Goal: Task Accomplishment & Management: Manage account settings

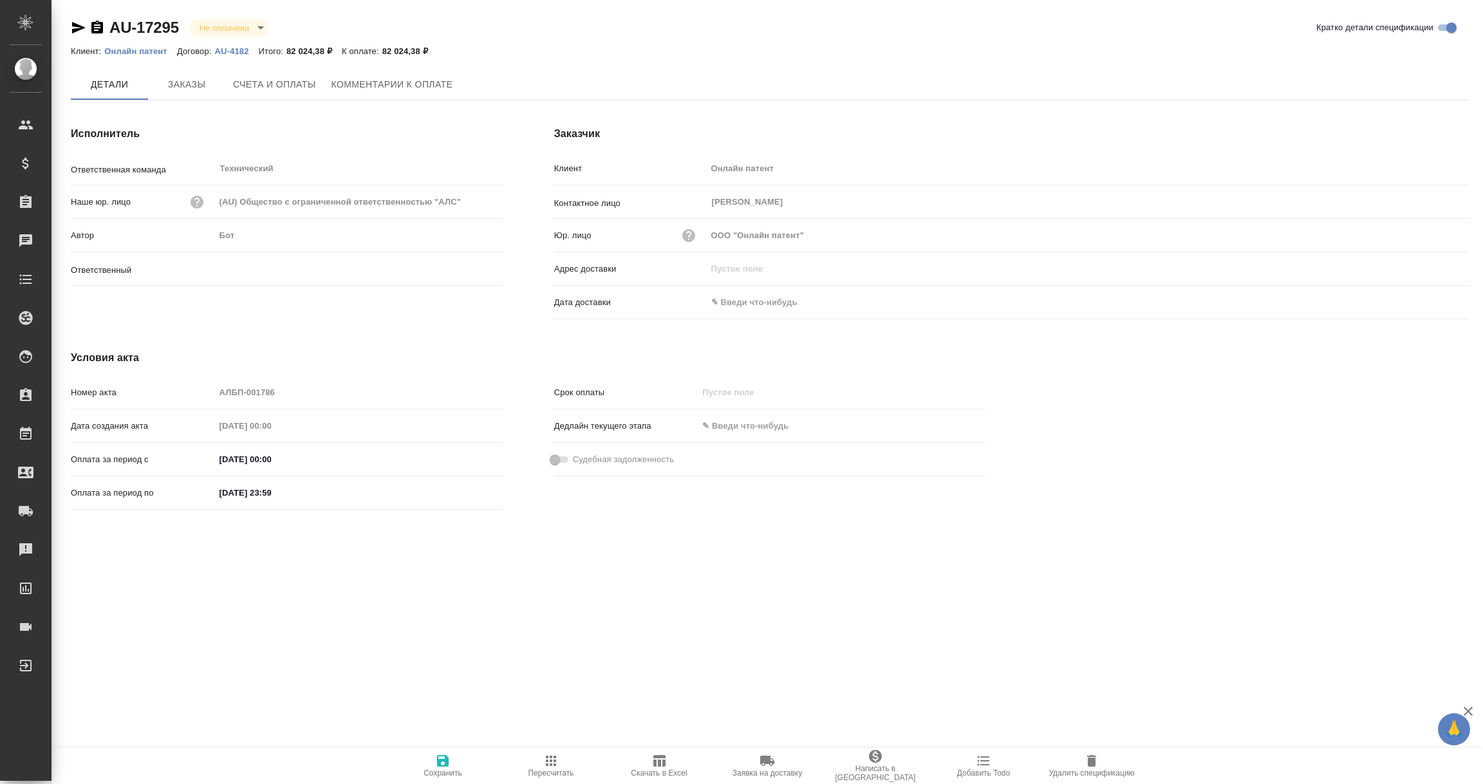
type input "Никифорова Валерия"
click at [762, 298] on input "text" at bounding box center [763, 302] width 113 height 19
click at [1427, 302] on icon "button" at bounding box center [1432, 301] width 12 height 13
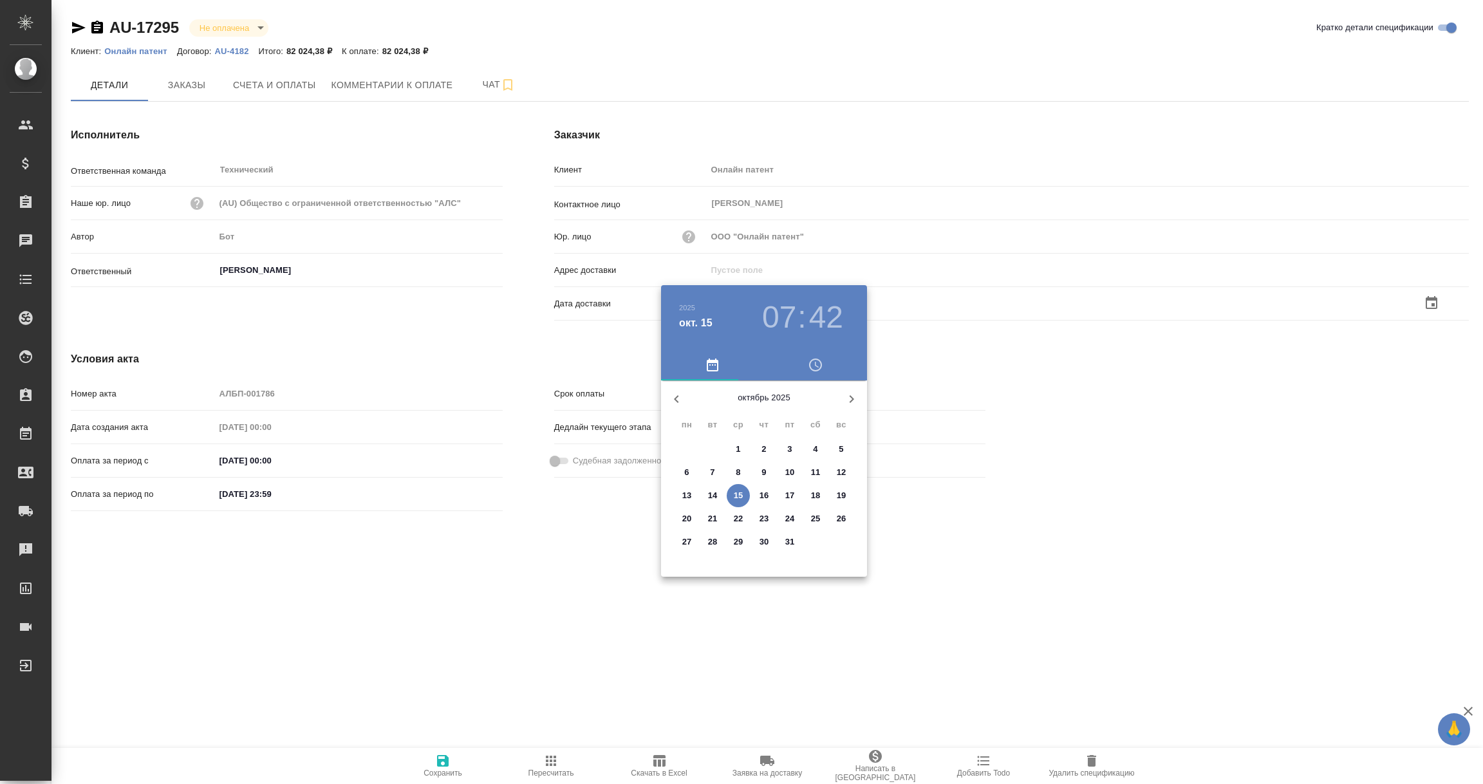
click at [737, 496] on p "15" at bounding box center [739, 495] width 10 height 13
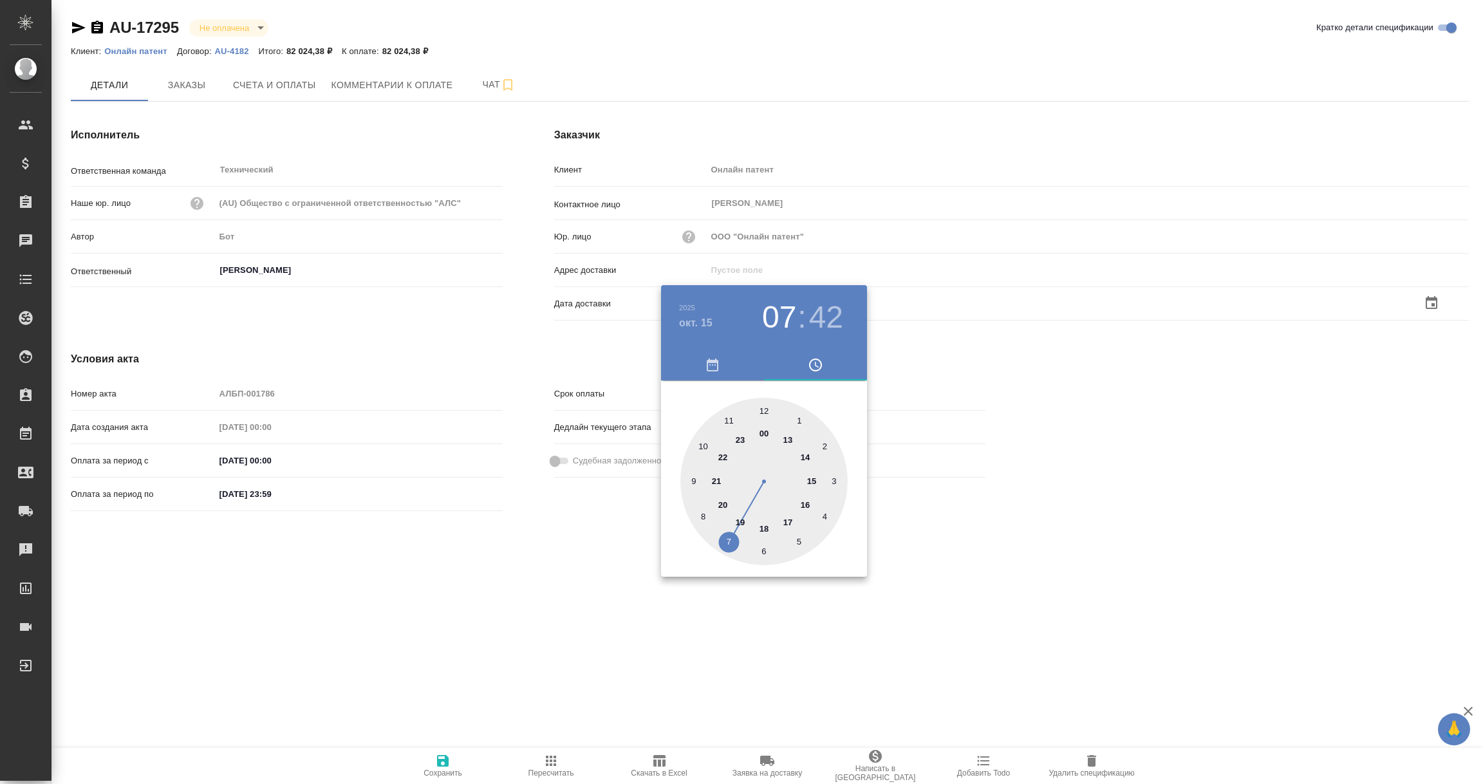
type input "15.10.2025 07:42"
click at [489, 571] on div at bounding box center [741, 392] width 1483 height 784
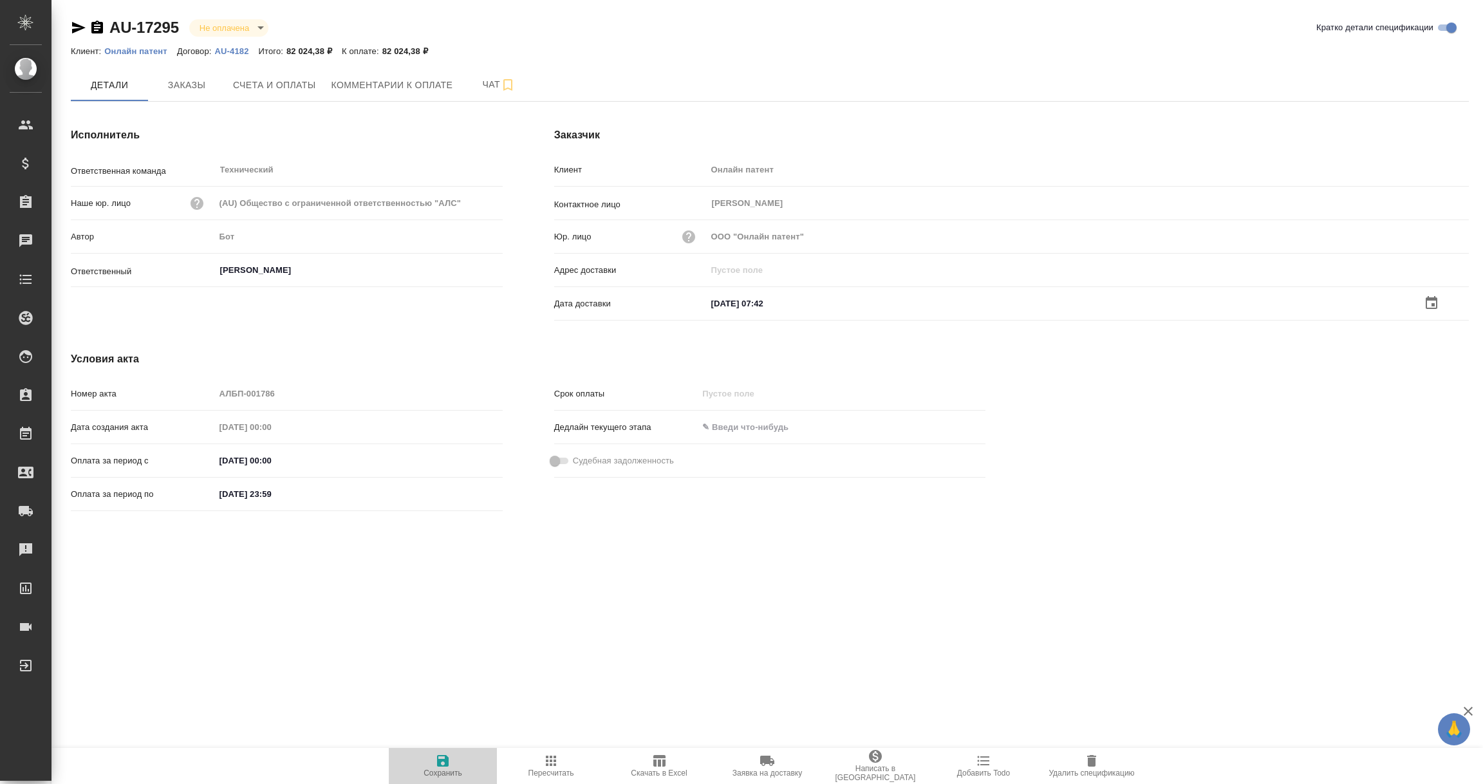
click at [439, 756] on icon "button" at bounding box center [443, 761] width 12 height 12
click at [550, 640] on div ".cls-1 fill:#fff; AWATERA Vorobyova Ekaterina Клиенты Спецификации Заказы 1 Чат…" at bounding box center [741, 392] width 1483 height 784
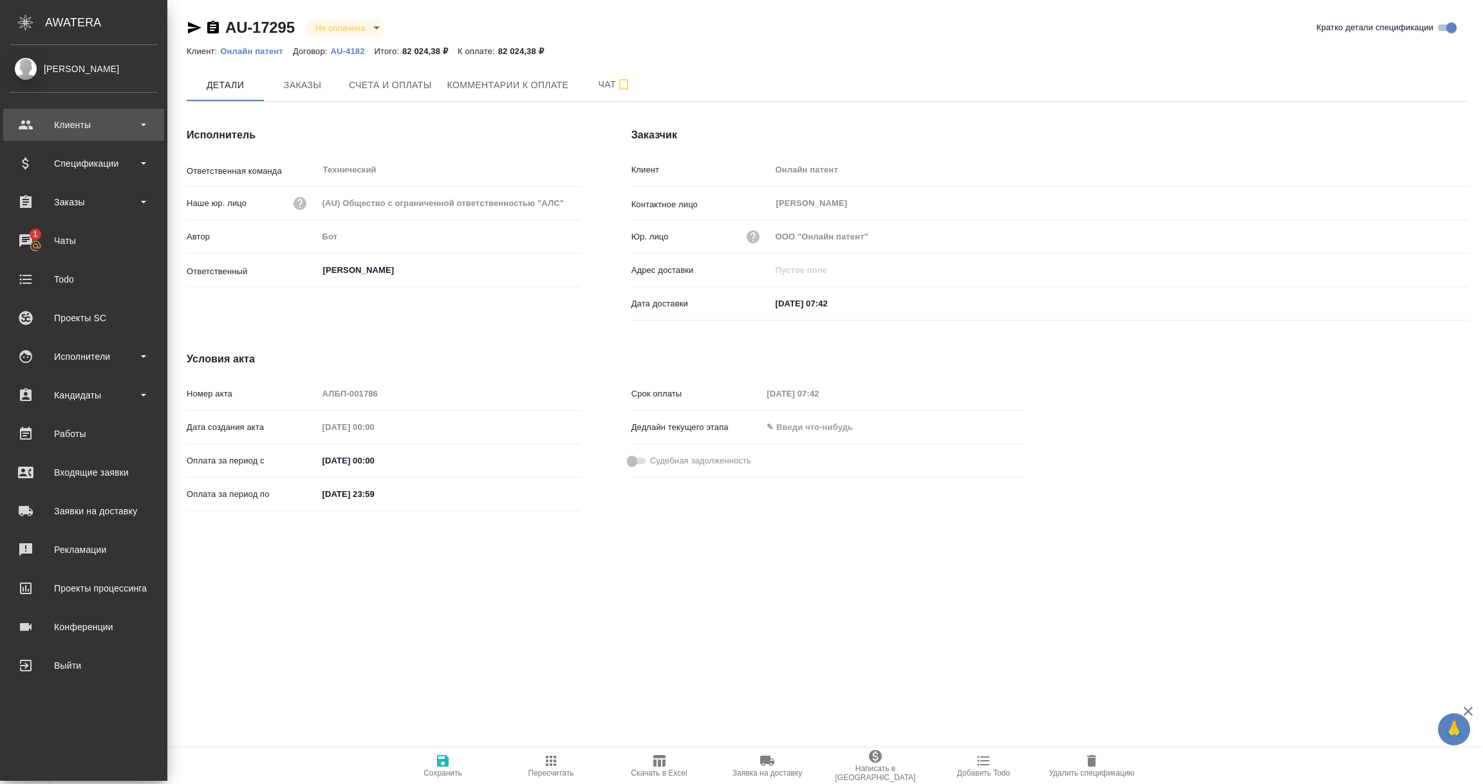
click at [66, 126] on div "Клиенты" at bounding box center [84, 124] width 148 height 19
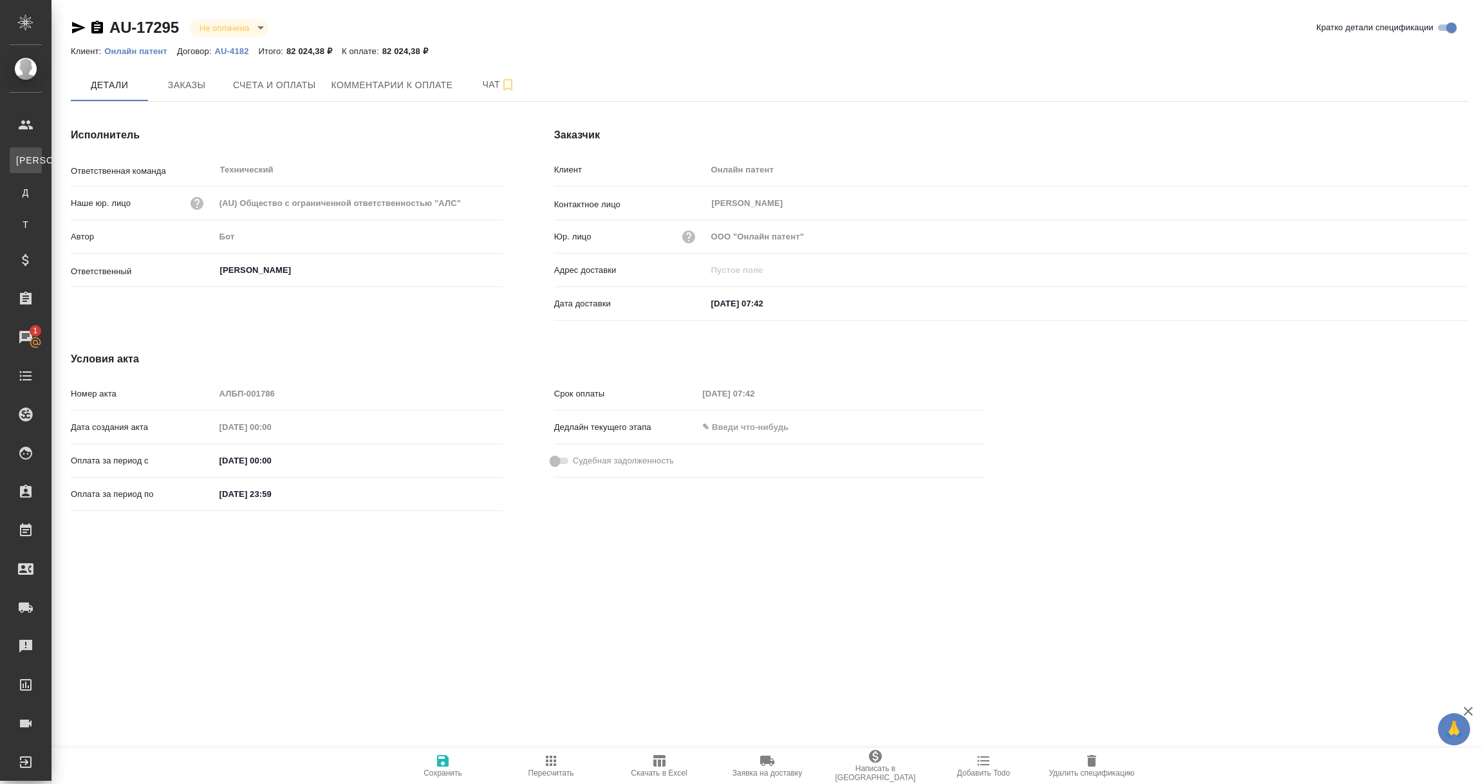
click at [19, 155] on div "Клиенты" at bounding box center [9, 160] width 19 height 13
select select "RU"
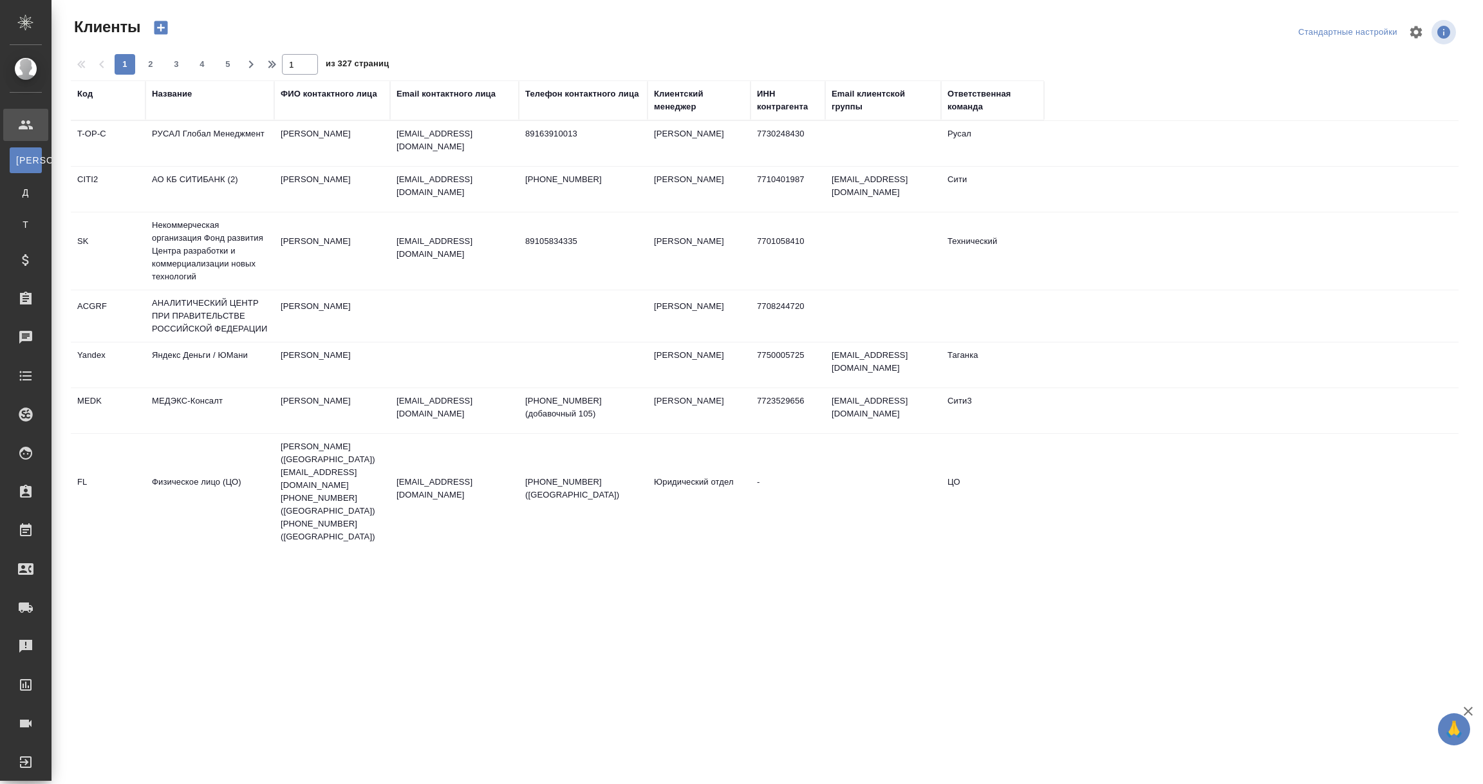
click at [180, 95] on div "Название" at bounding box center [172, 94] width 40 height 13
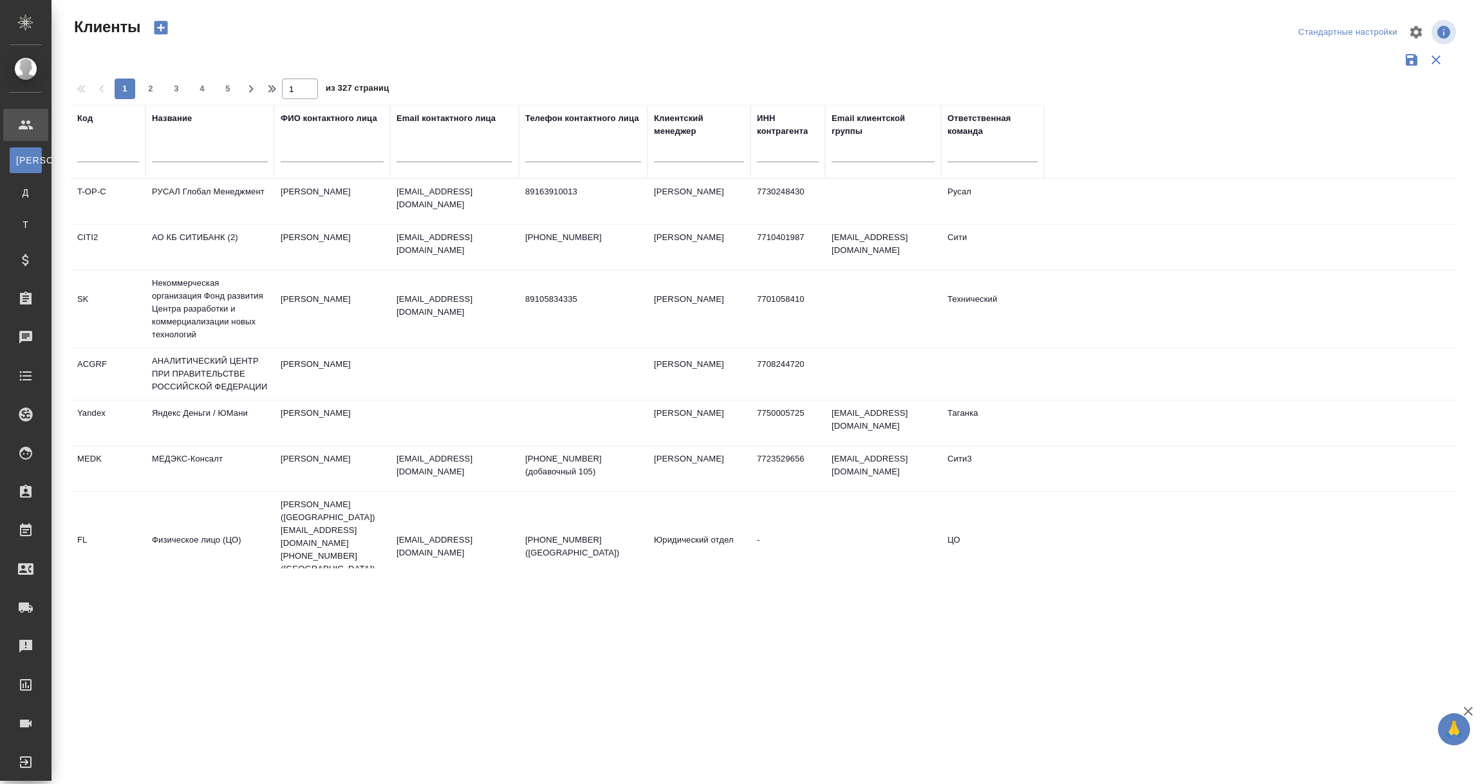
click at [190, 161] on input "text" at bounding box center [210, 154] width 116 height 16
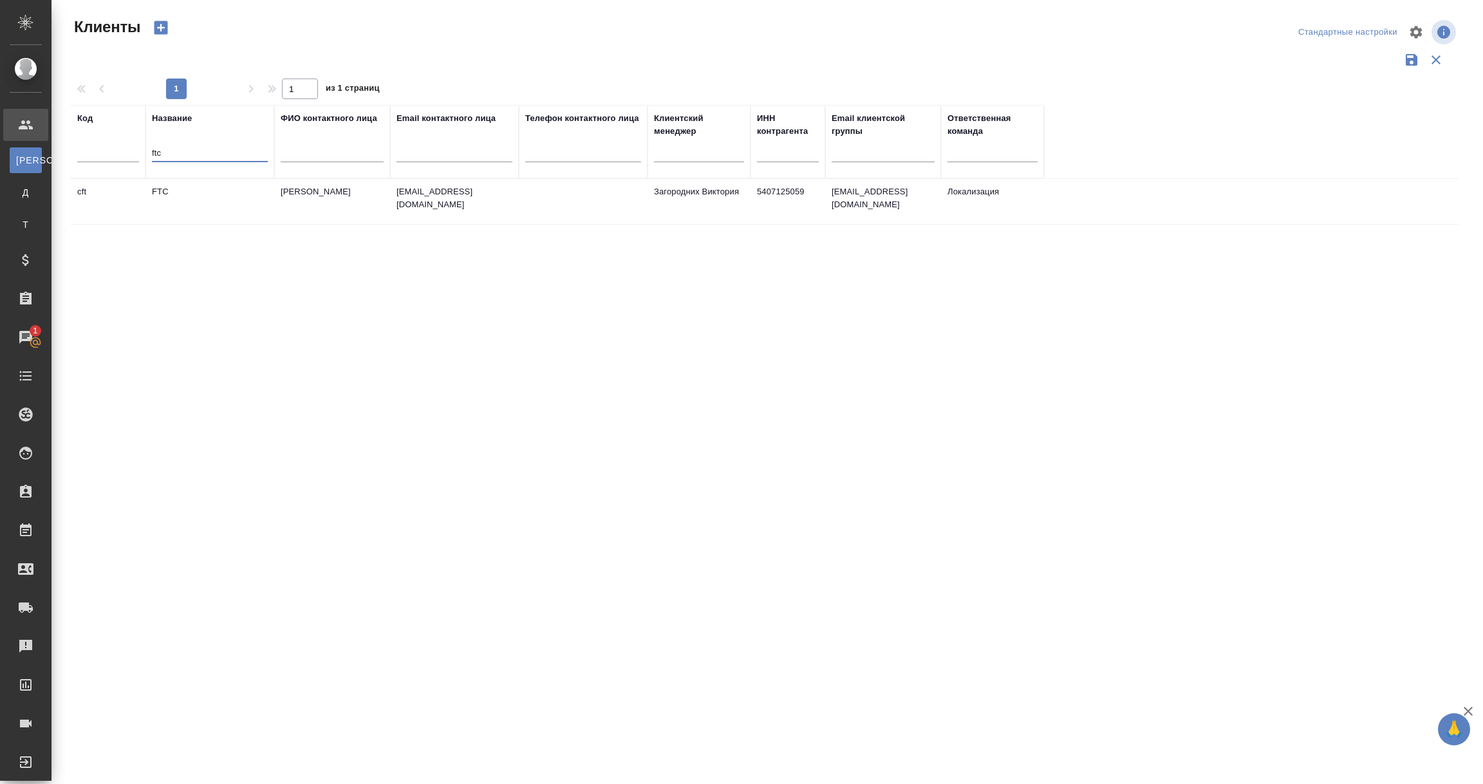
type input "ftc"
click at [186, 205] on td "FTC" at bounding box center [209, 201] width 129 height 45
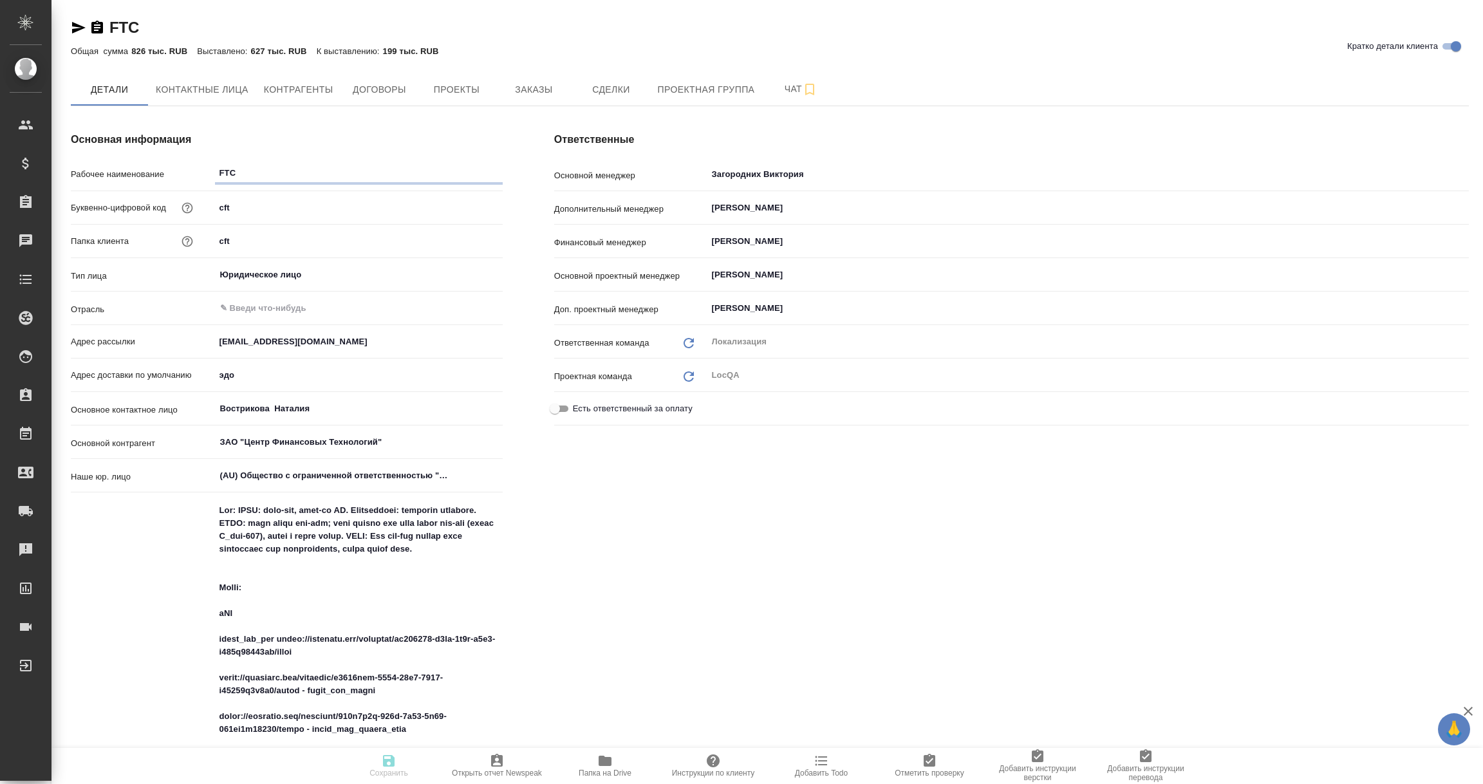
click at [79, 29] on icon "button" at bounding box center [79, 28] width 14 height 12
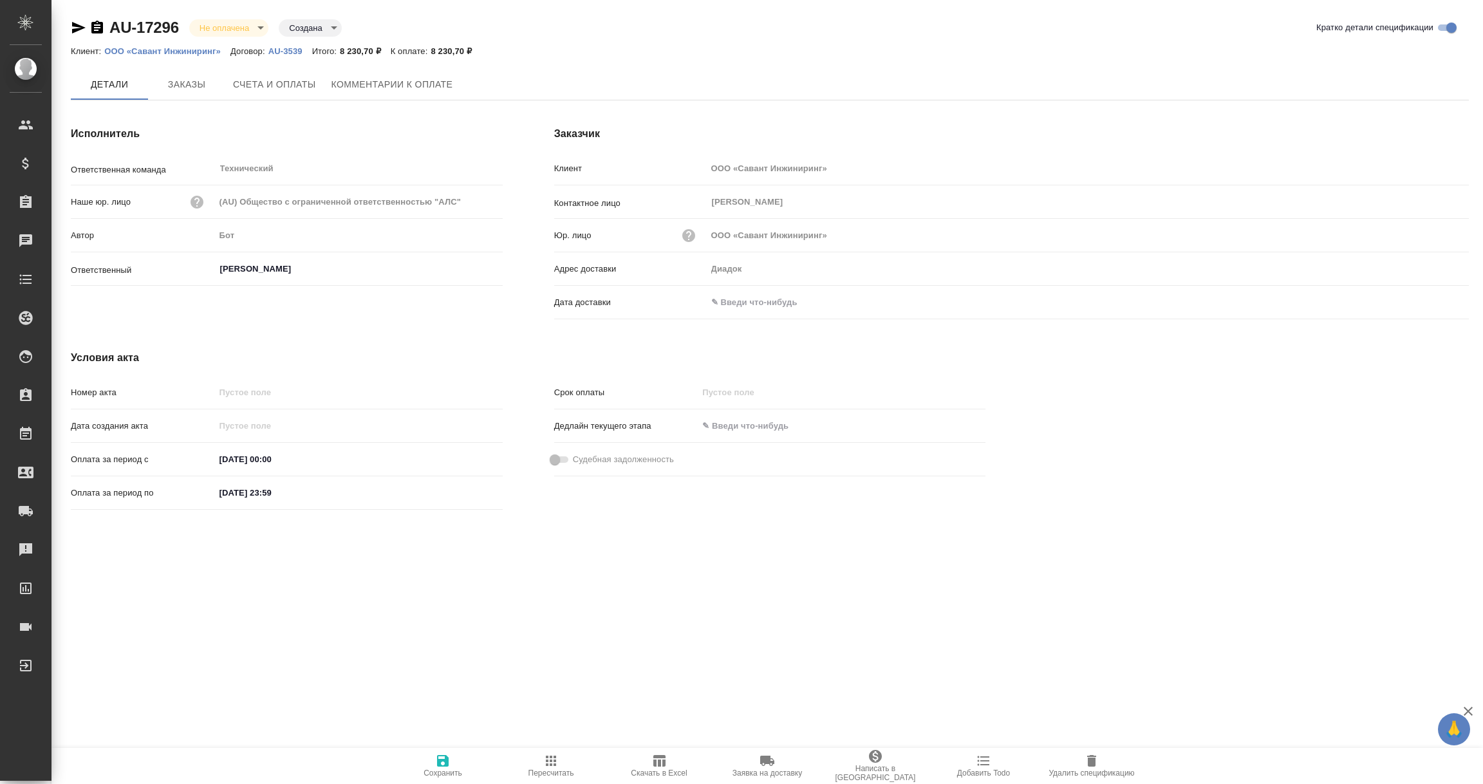
click at [744, 302] on input "text" at bounding box center [763, 302] width 113 height 19
click at [1428, 300] on icon "button" at bounding box center [1431, 302] width 15 height 15
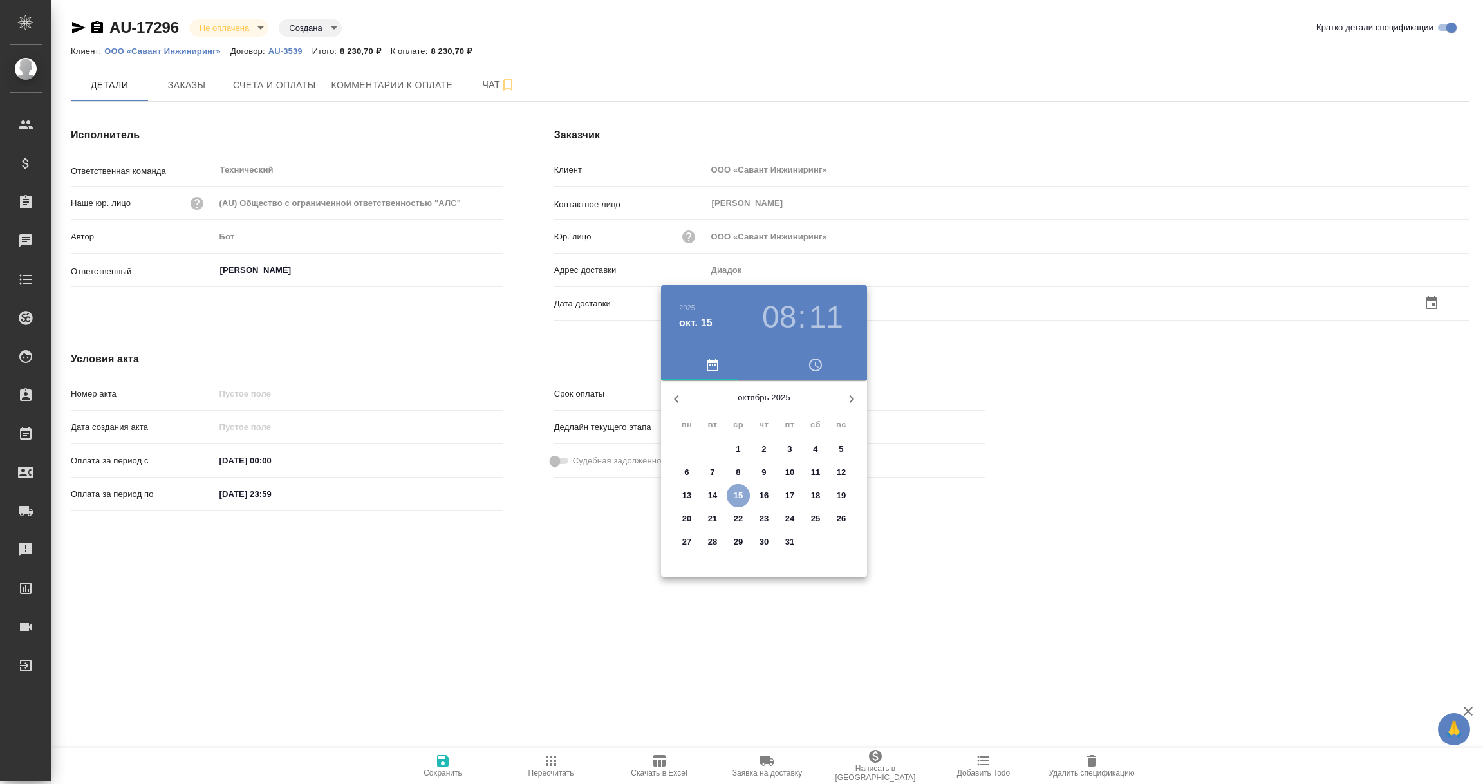
click at [732, 494] on span "15" at bounding box center [738, 495] width 23 height 13
type input "15.10.2025 08:11"
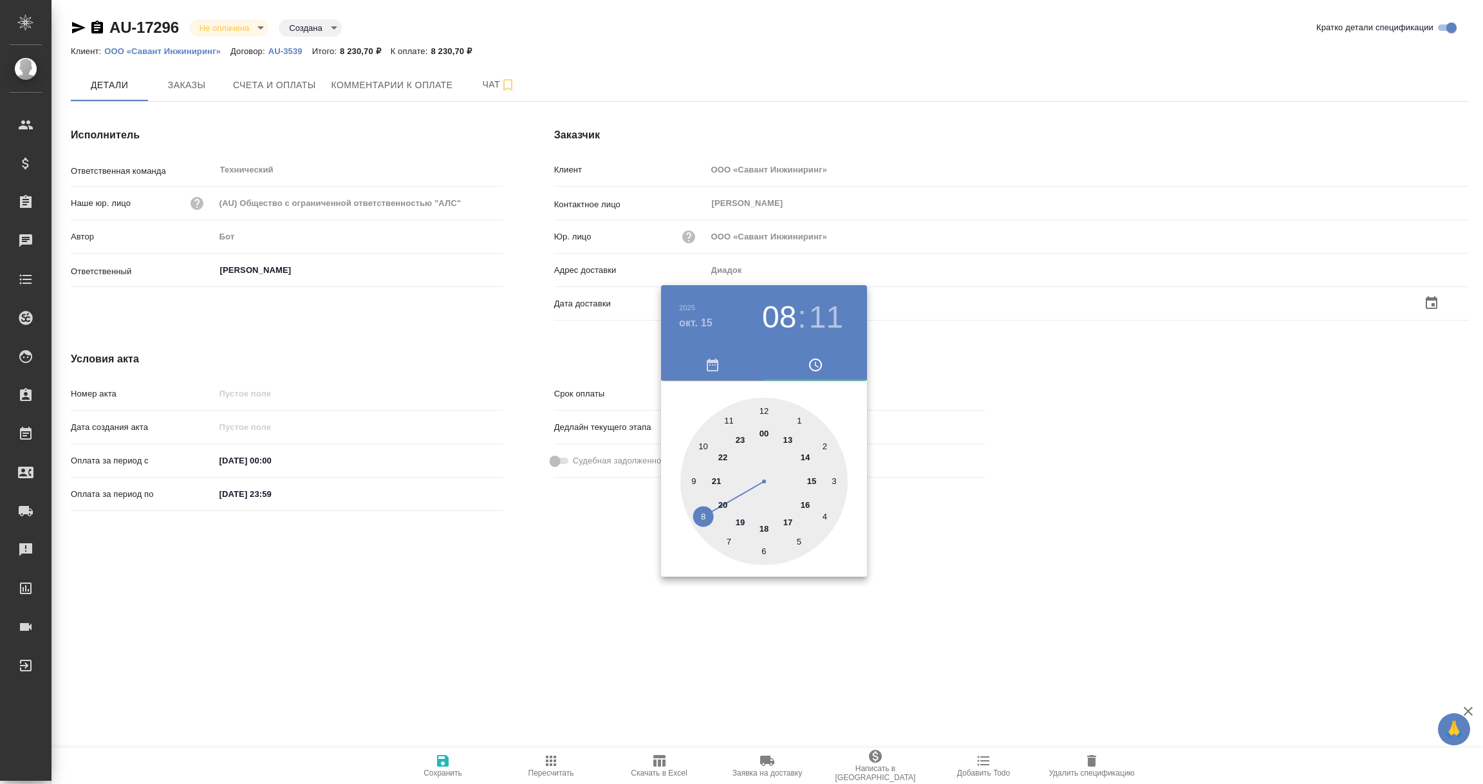
click at [550, 600] on div at bounding box center [741, 392] width 1483 height 784
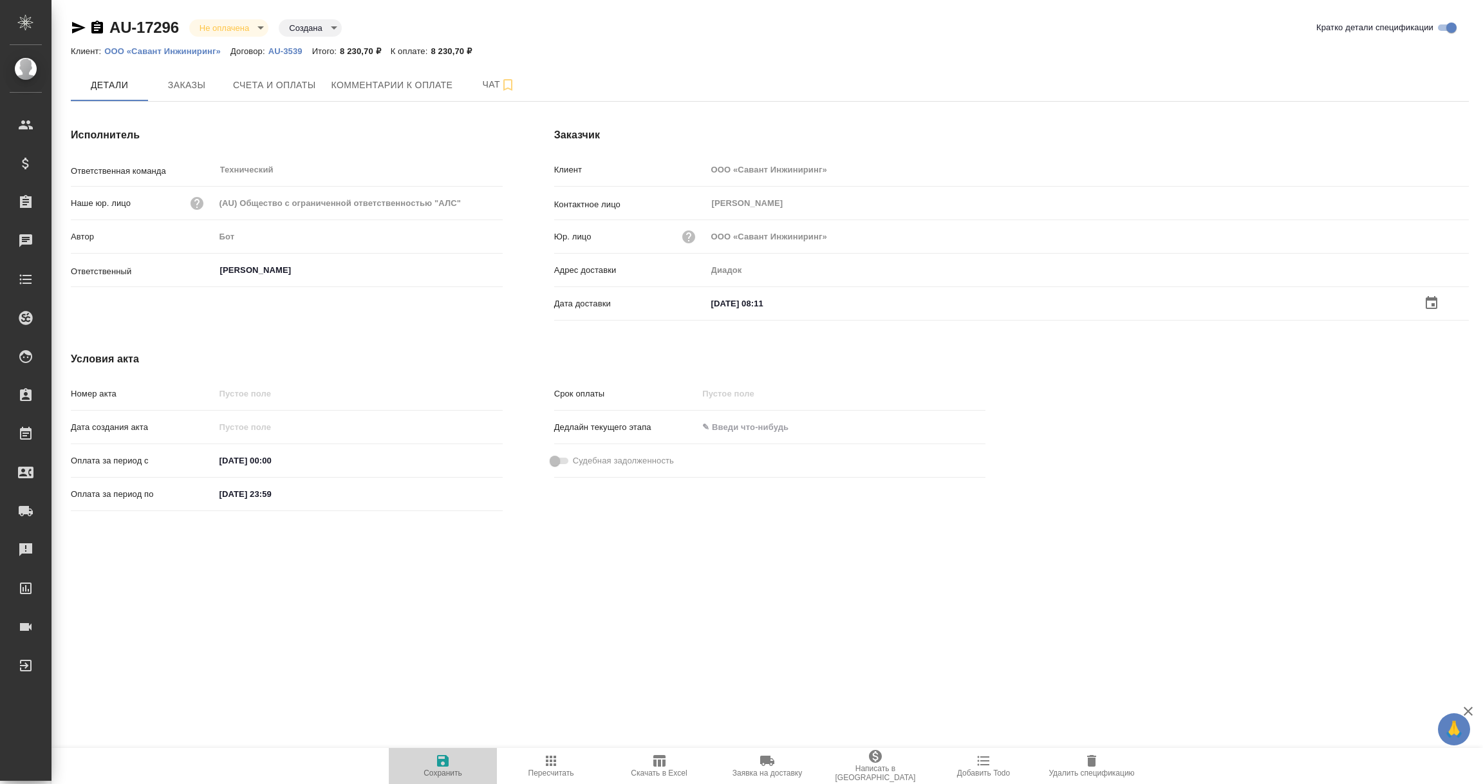
click at [447, 760] on icon "button" at bounding box center [443, 761] width 12 height 12
